Goal: Navigation & Orientation: Find specific page/section

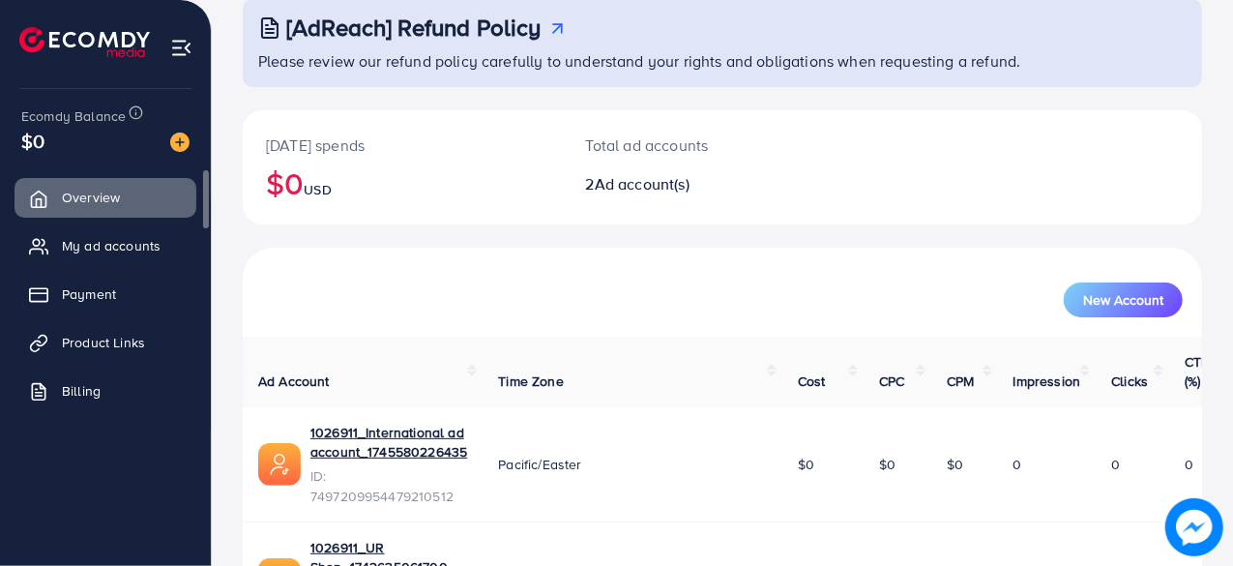
scroll to position [122, 0]
click at [143, 340] on span "Product Links" at bounding box center [108, 342] width 83 height 19
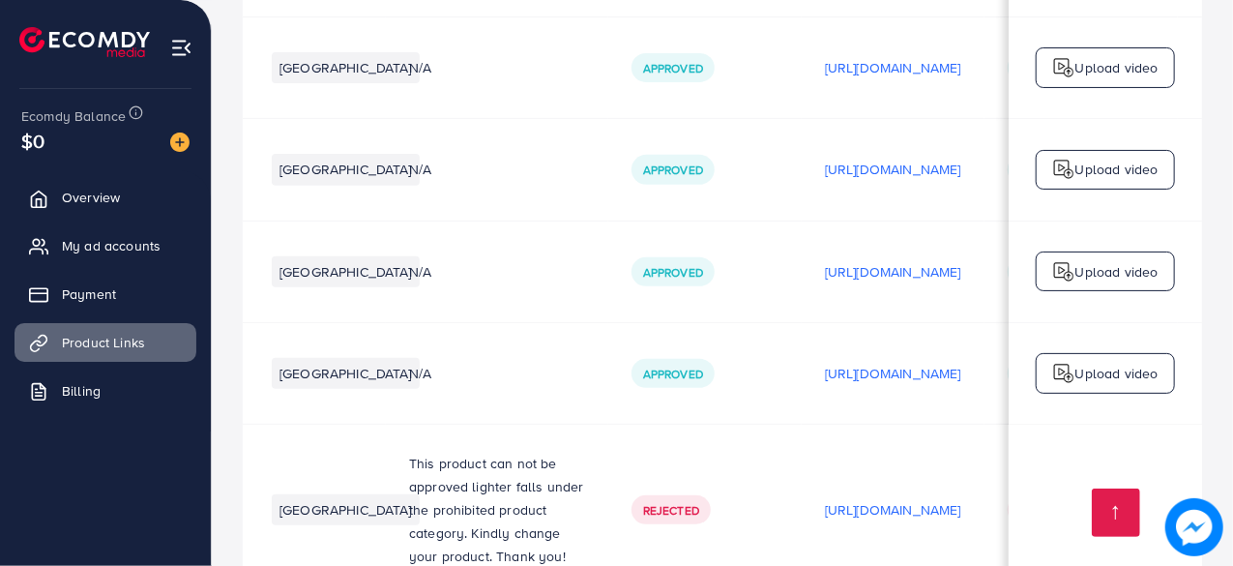
scroll to position [0, 673]
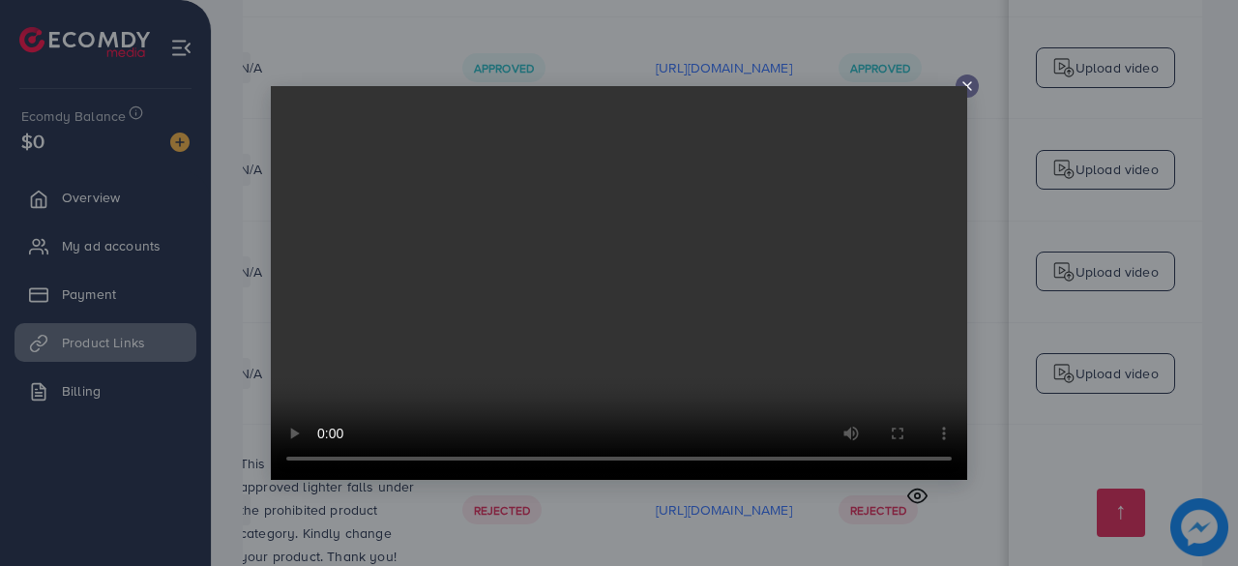
click at [997, 204] on div at bounding box center [619, 283] width 1238 height 566
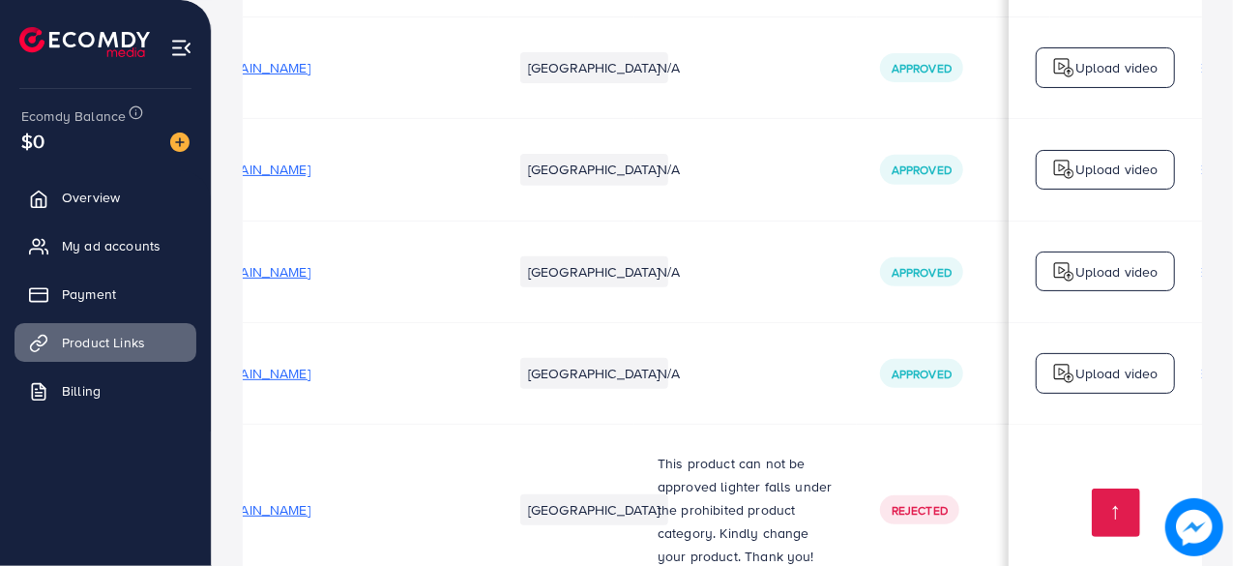
scroll to position [0, 0]
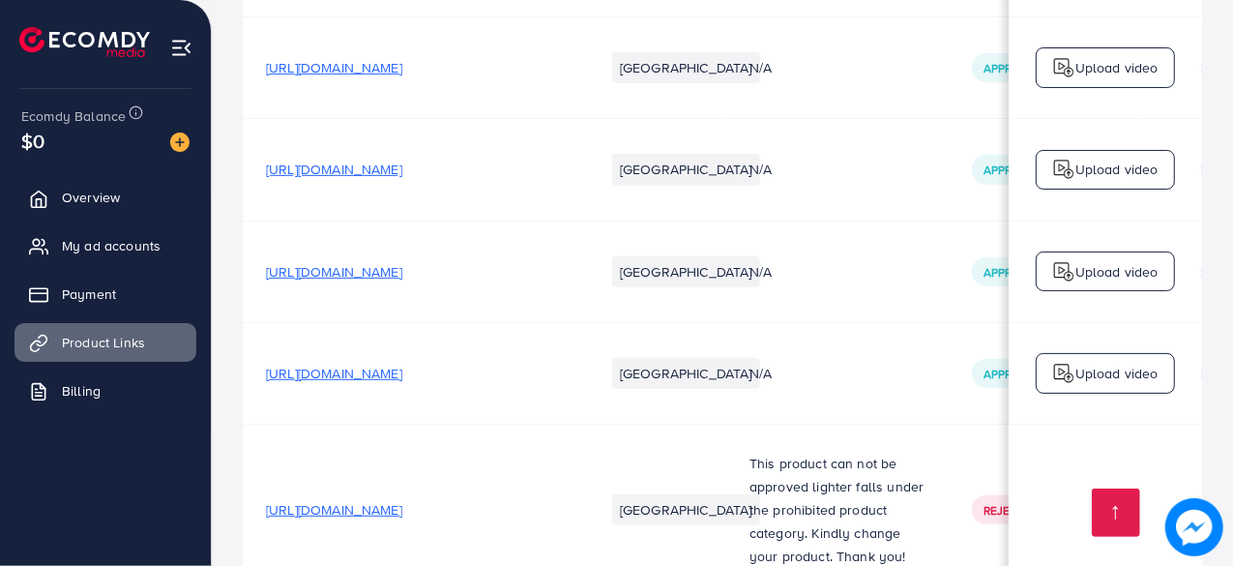
click at [151, 249] on span "My ad accounts" at bounding box center [116, 245] width 99 height 19
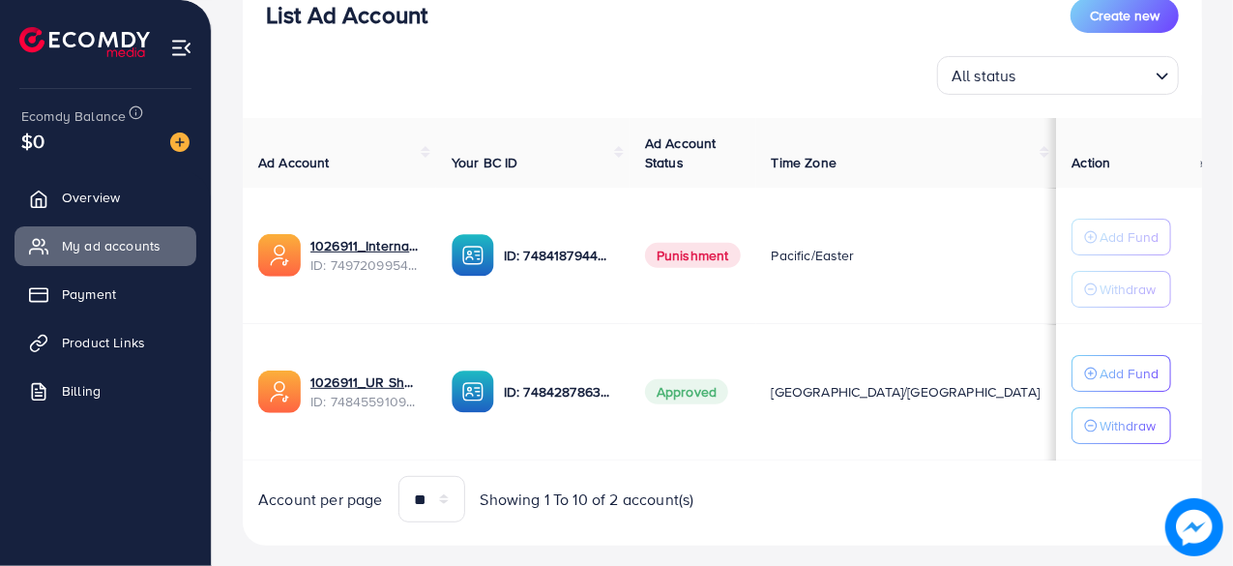
scroll to position [287, 0]
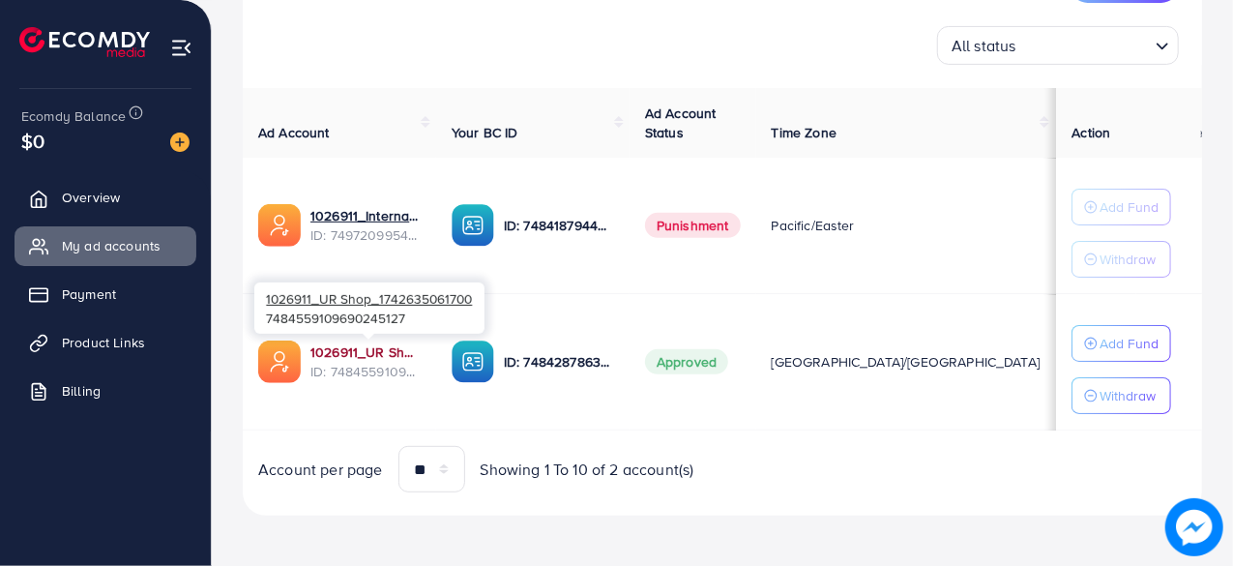
click at [382, 354] on link "1026911_UR Shop_1742635061700" at bounding box center [365, 351] width 110 height 19
